Goal: Task Accomplishment & Management: Manage account settings

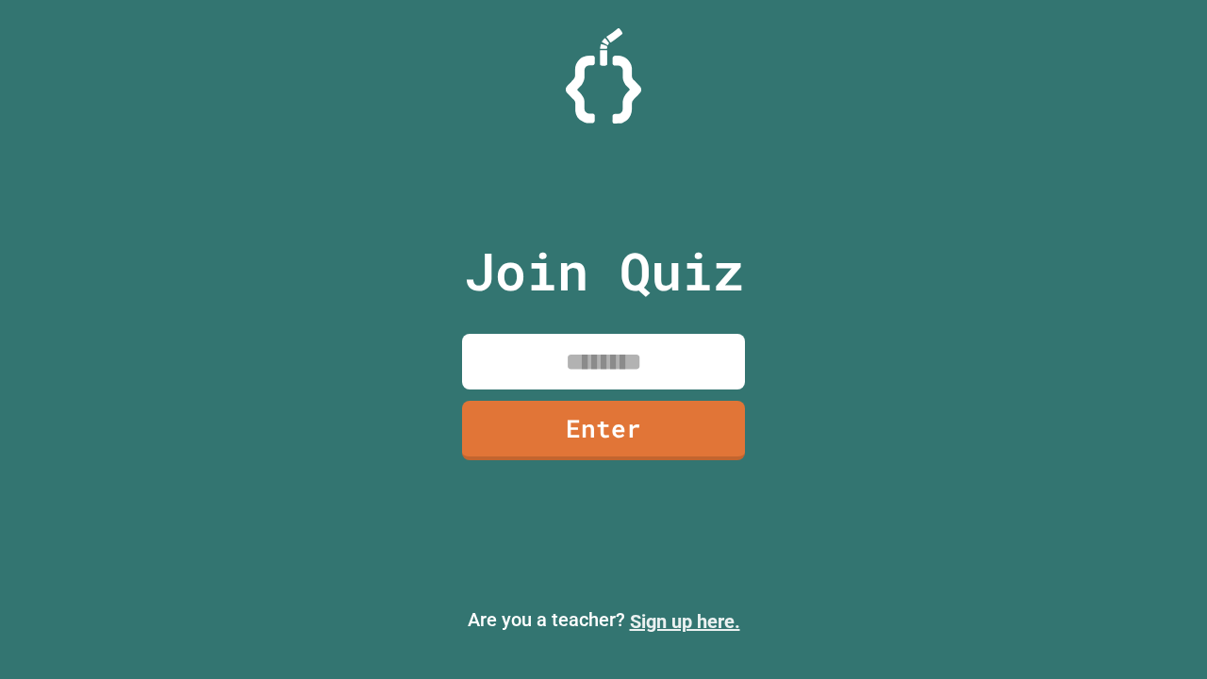
click at [685, 621] on link "Sign up here." at bounding box center [685, 621] width 110 height 23
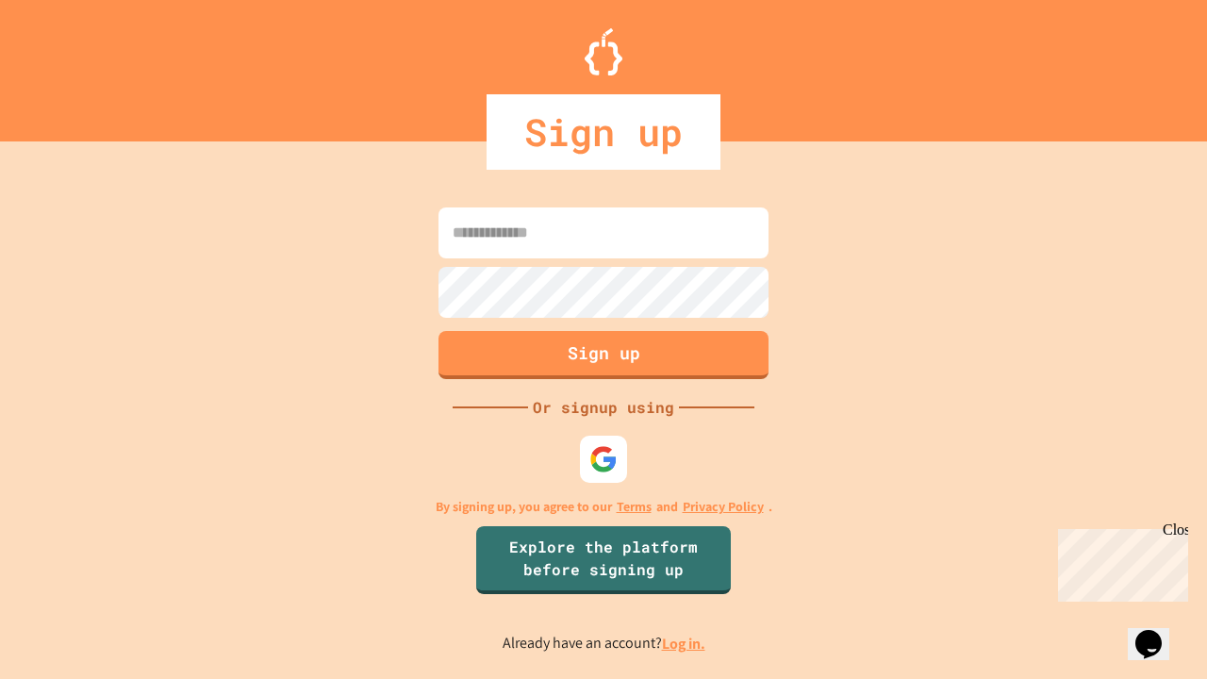
click at [685, 643] on link "Log in." at bounding box center [683, 644] width 43 height 20
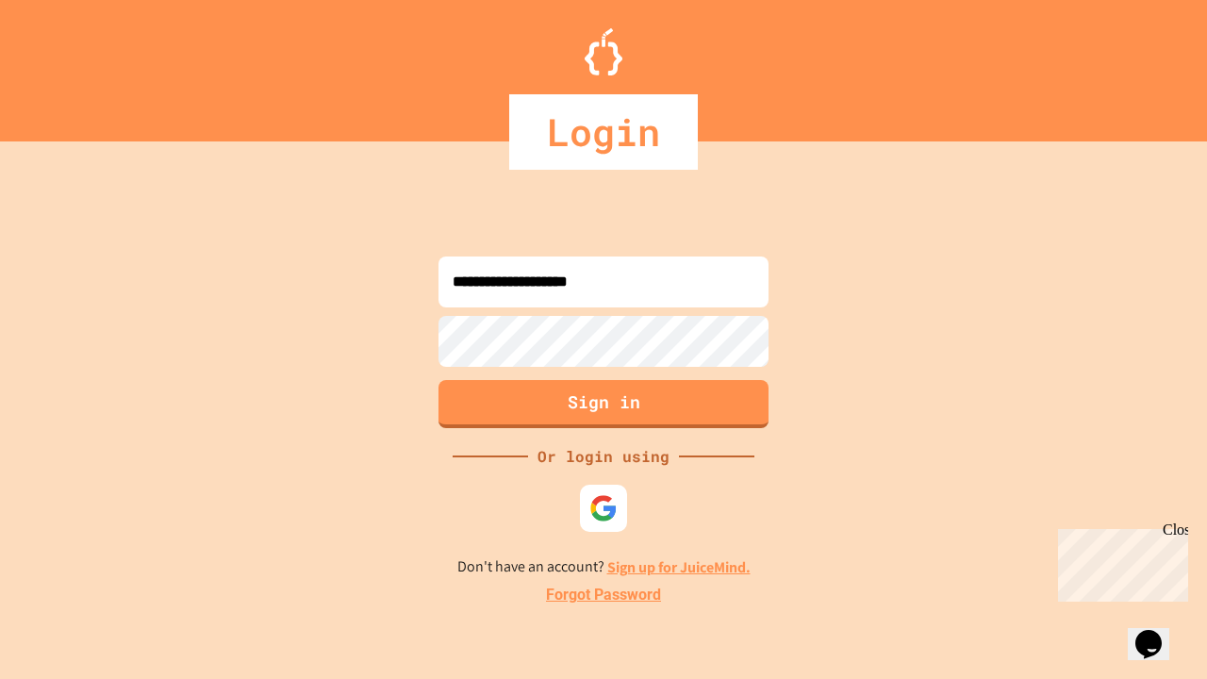
type input "**********"
